Goal: Task Accomplishment & Management: Manage account settings

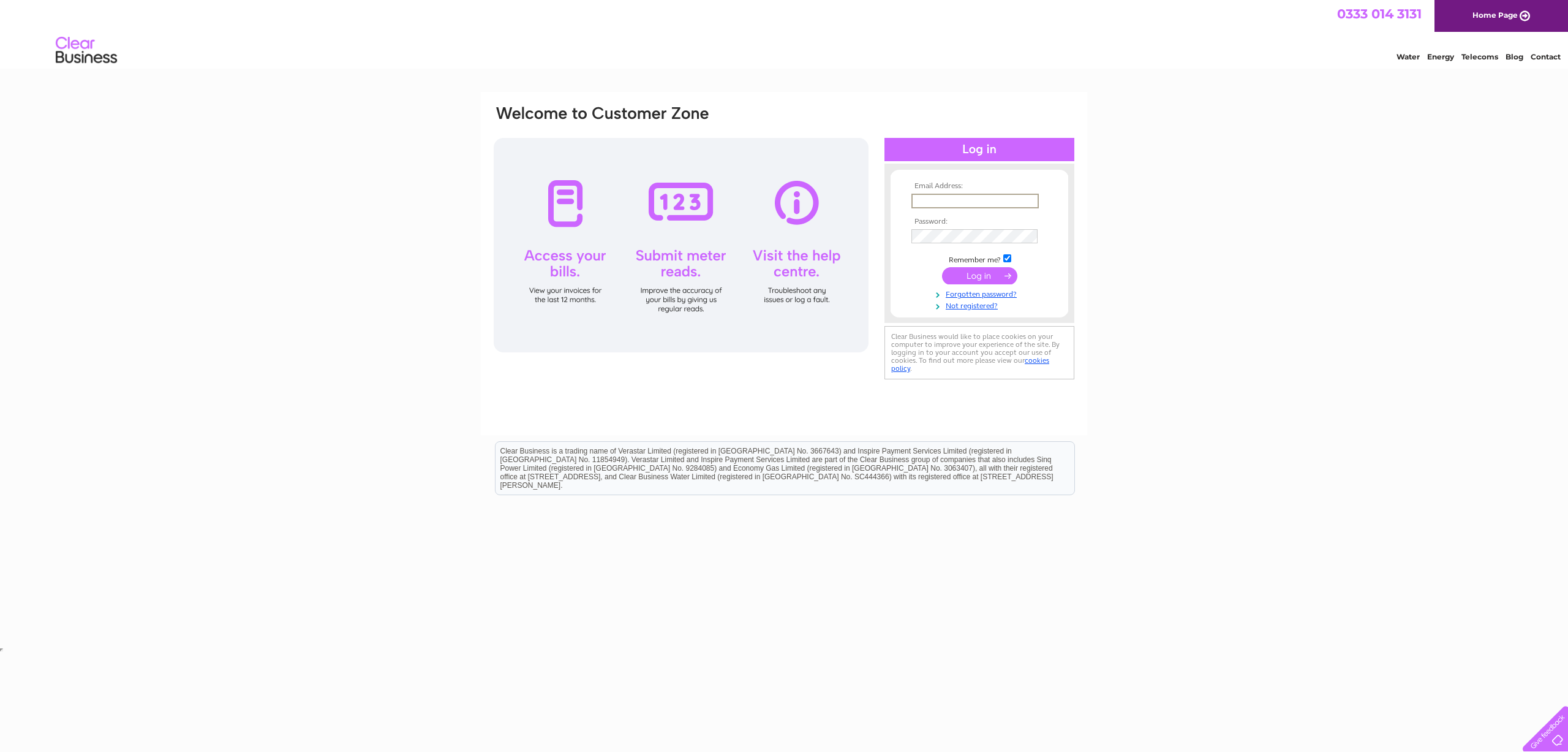
type input "cephossales@aol.com"
click at [562, 208] on div at bounding box center [681, 245] width 375 height 215
click at [1009, 269] on input "submit" at bounding box center [980, 274] width 76 height 17
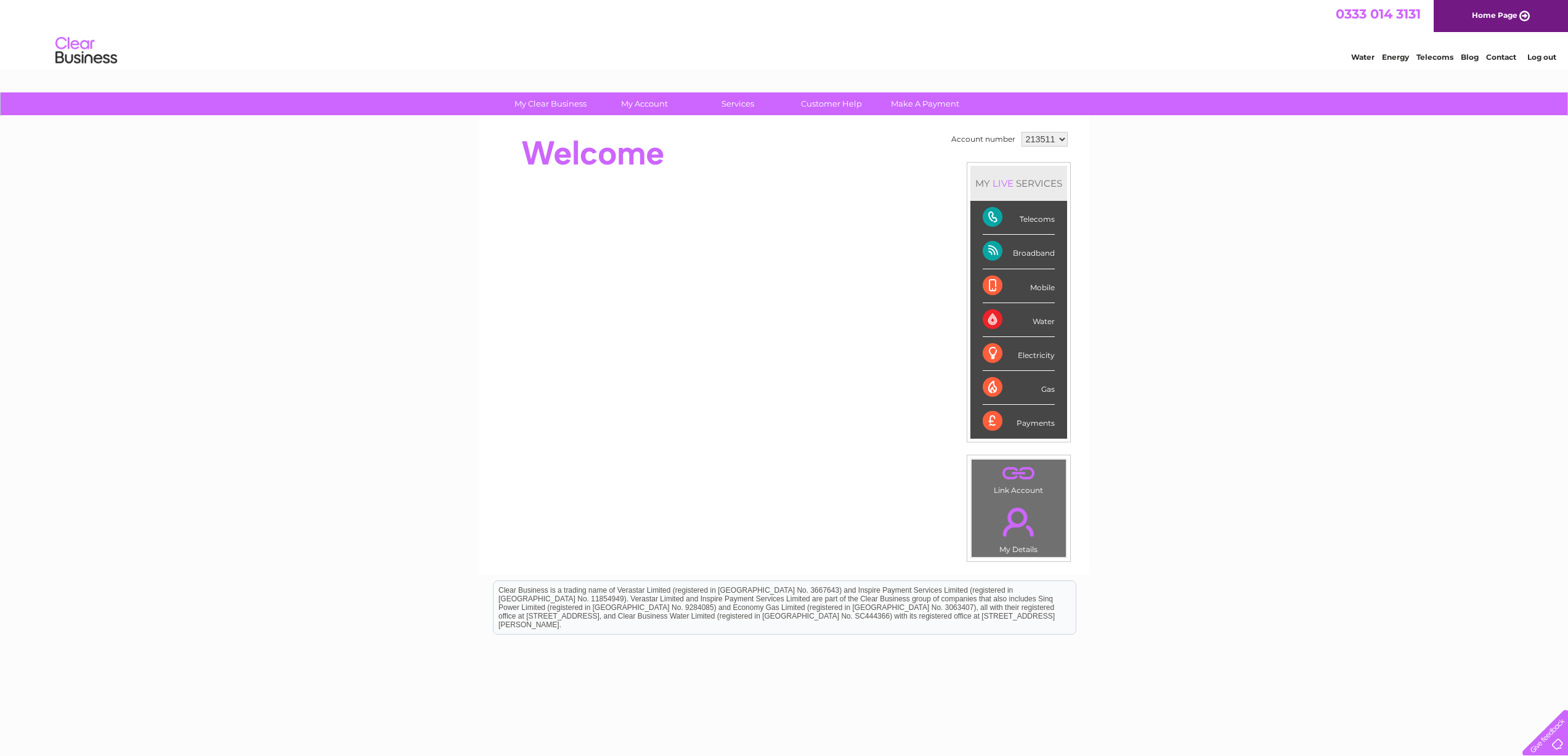
click at [1016, 275] on div "Mobile" at bounding box center [1018, 286] width 72 height 34
click at [1016, 419] on div "Payments" at bounding box center [1018, 421] width 72 height 33
click at [1021, 474] on link "." at bounding box center [1019, 474] width 88 height 22
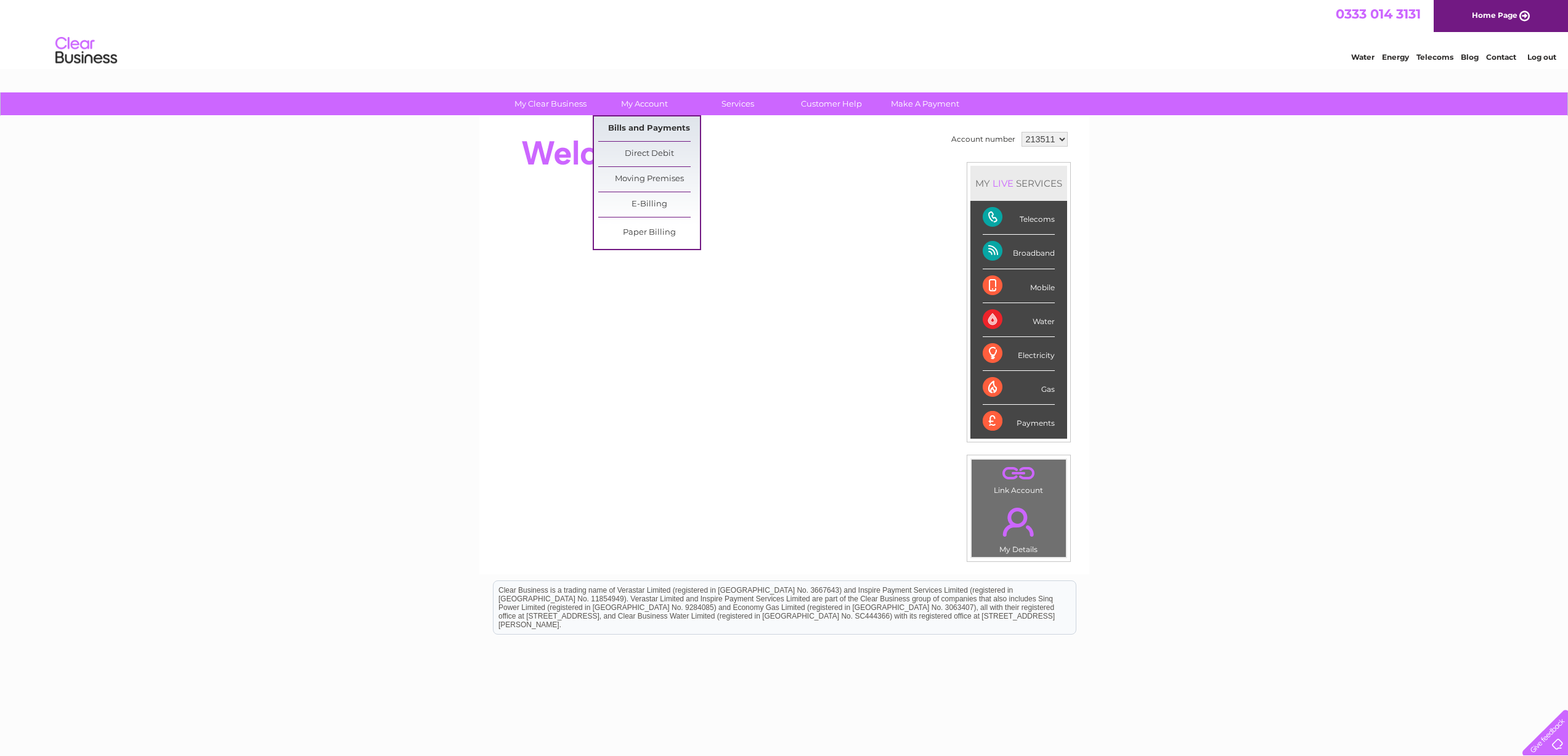
click at [646, 126] on link "Bills and Payments" at bounding box center [649, 128] width 102 height 25
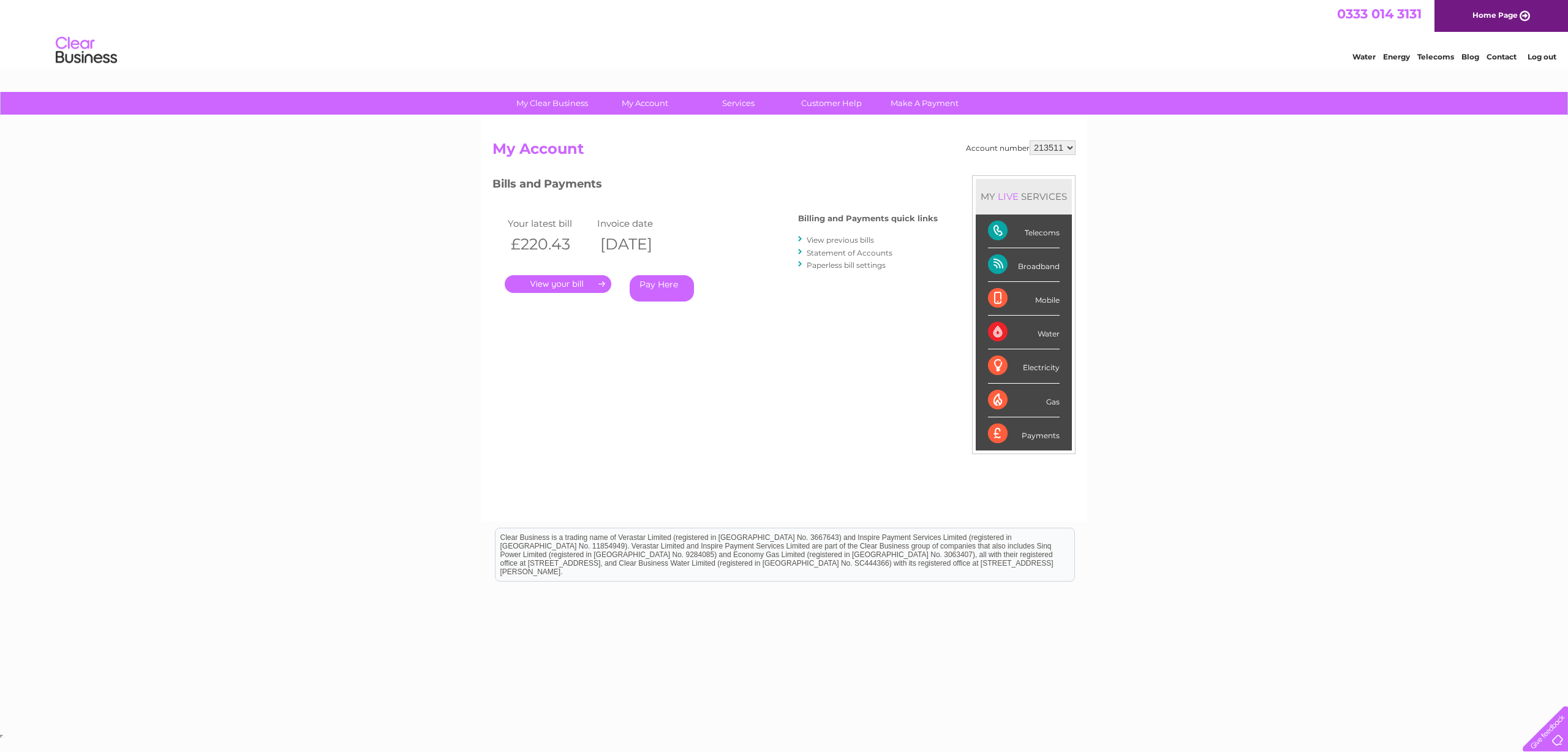
click at [820, 237] on link "View previous bills" at bounding box center [840, 240] width 67 height 9
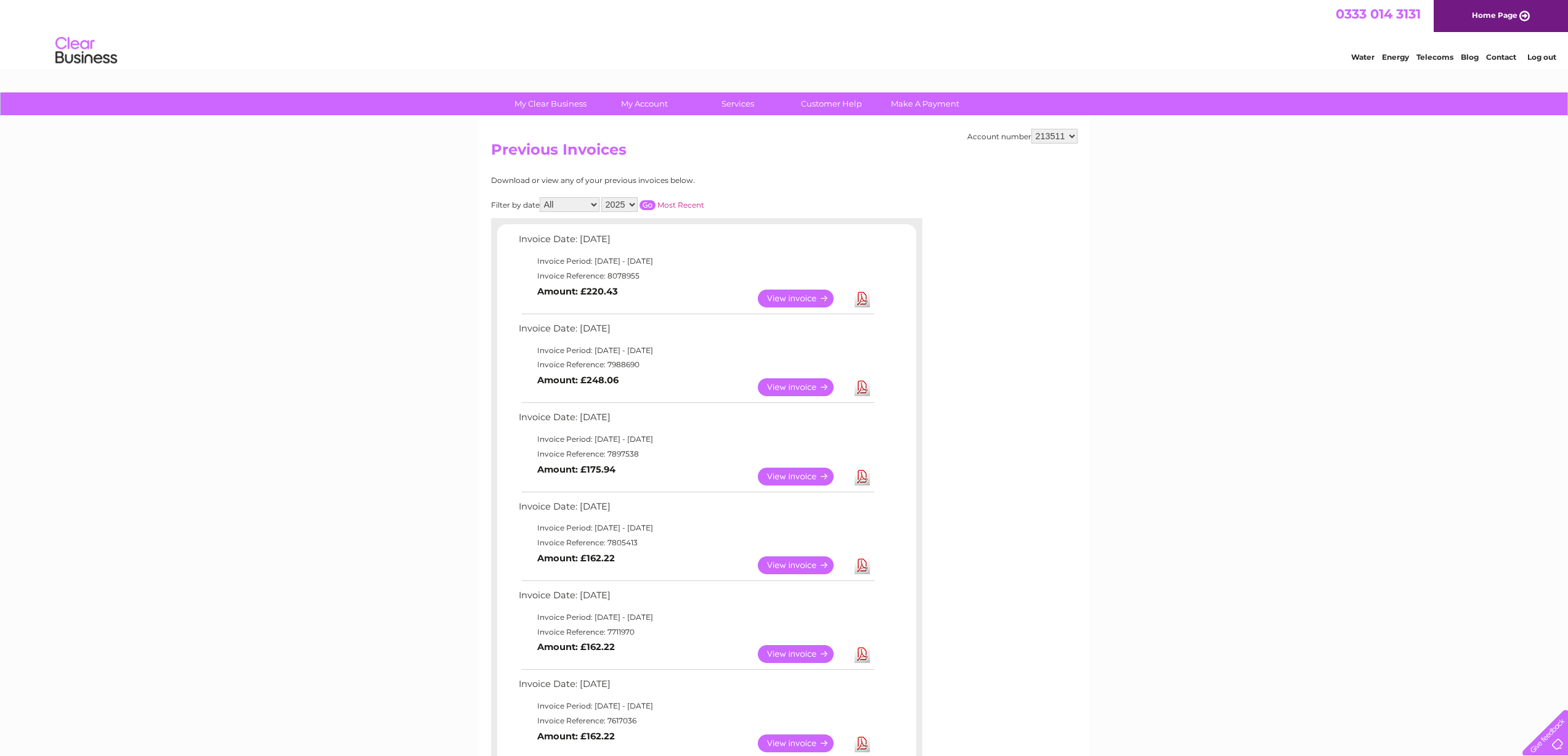
scroll to position [77, 0]
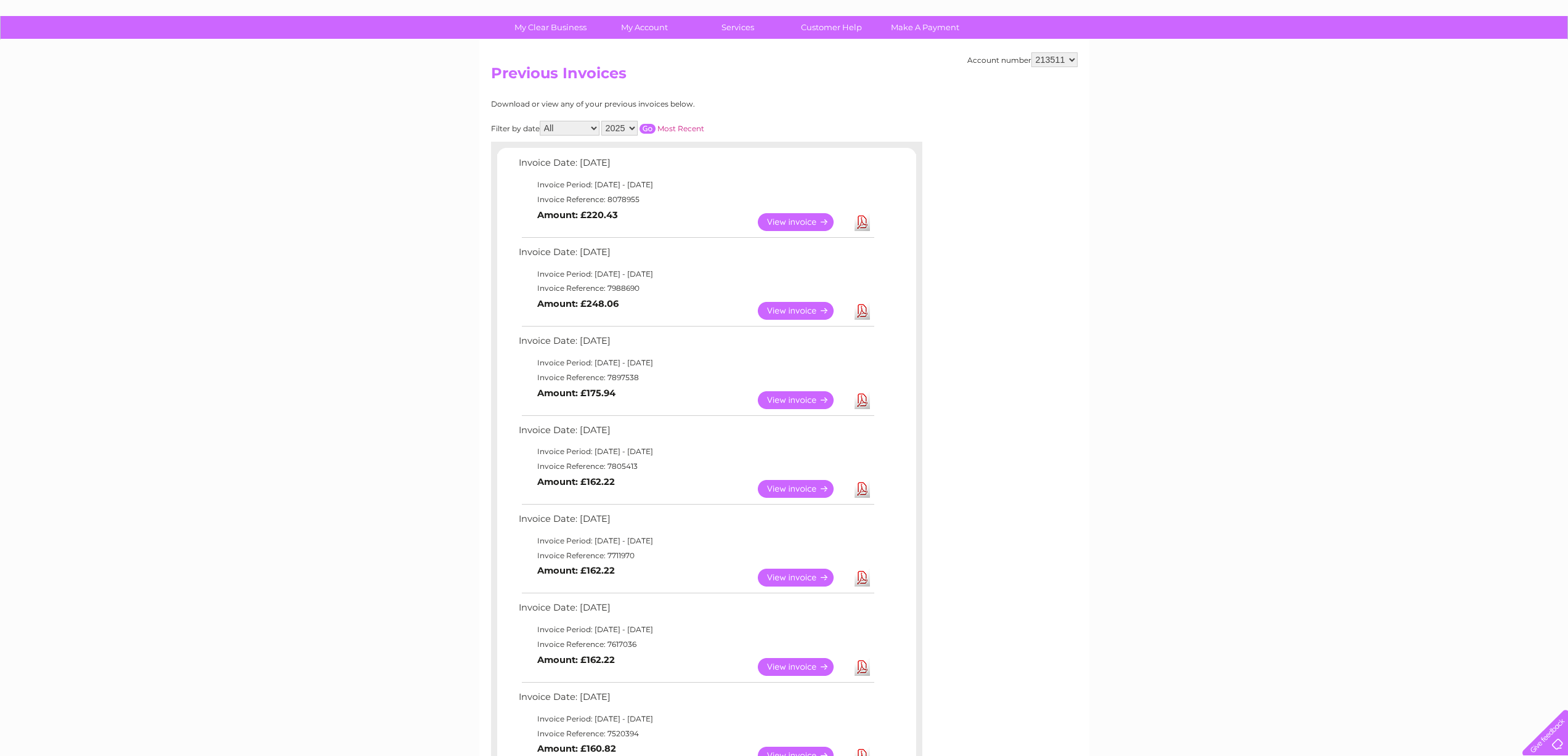
click at [826, 218] on link "View" at bounding box center [803, 222] width 91 height 18
